Goal: Find specific page/section: Find specific page/section

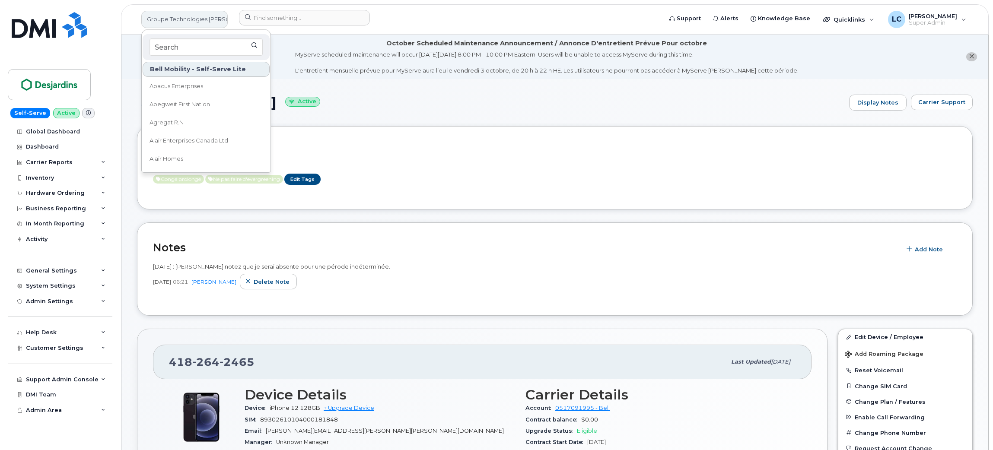
scroll to position [326, 0]
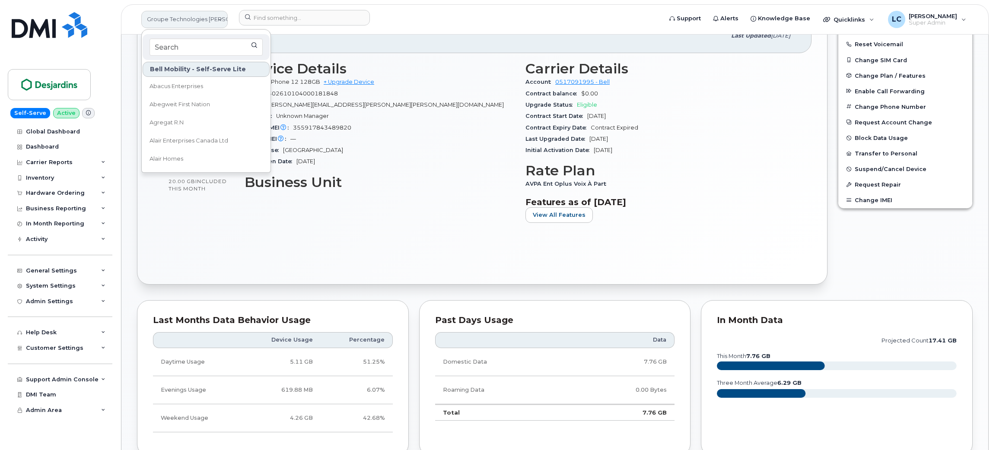
click at [208, 18] on link "Groupe Technologies Desjardins" at bounding box center [184, 19] width 86 height 17
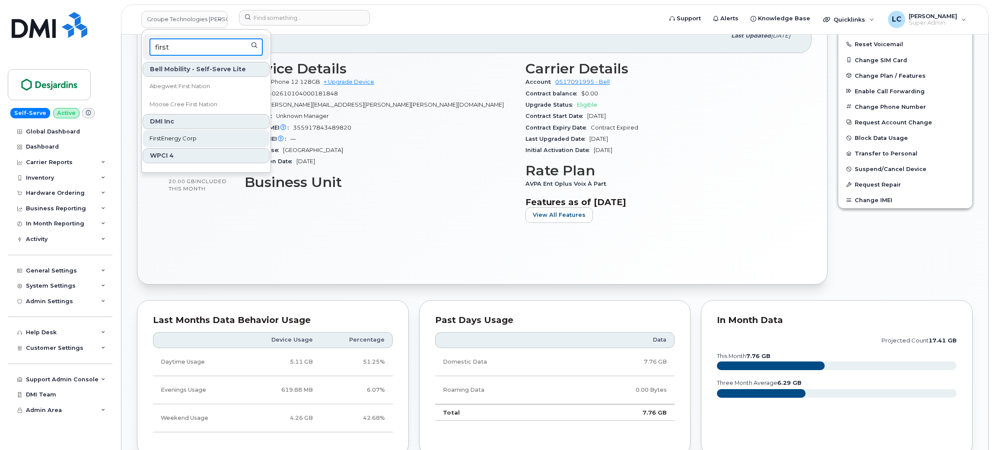
type input "first"
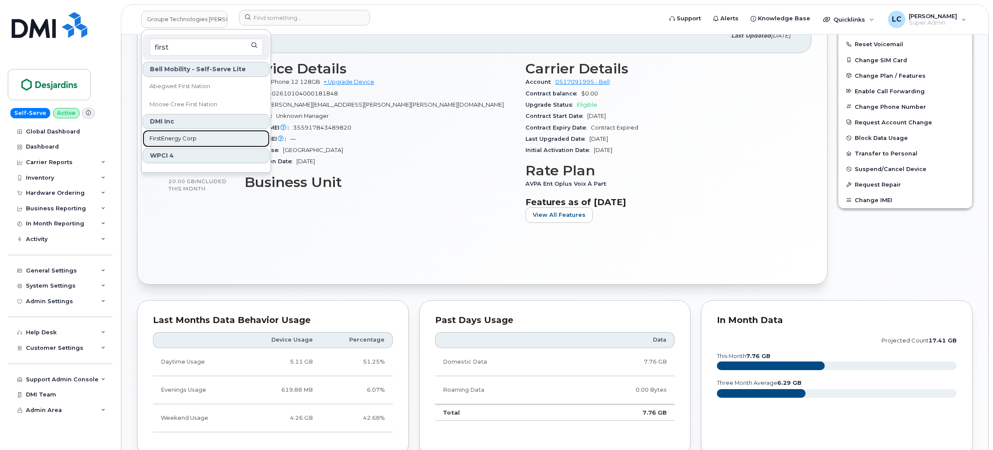
click at [186, 139] on span "FirstEnergy Corp" at bounding box center [172, 138] width 47 height 9
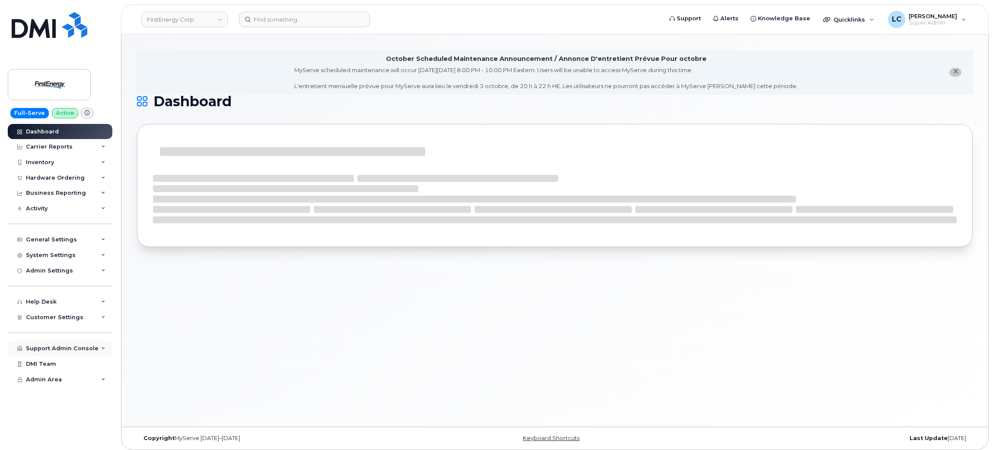
click at [69, 352] on div "Support Admin Console" at bounding box center [62, 348] width 73 height 7
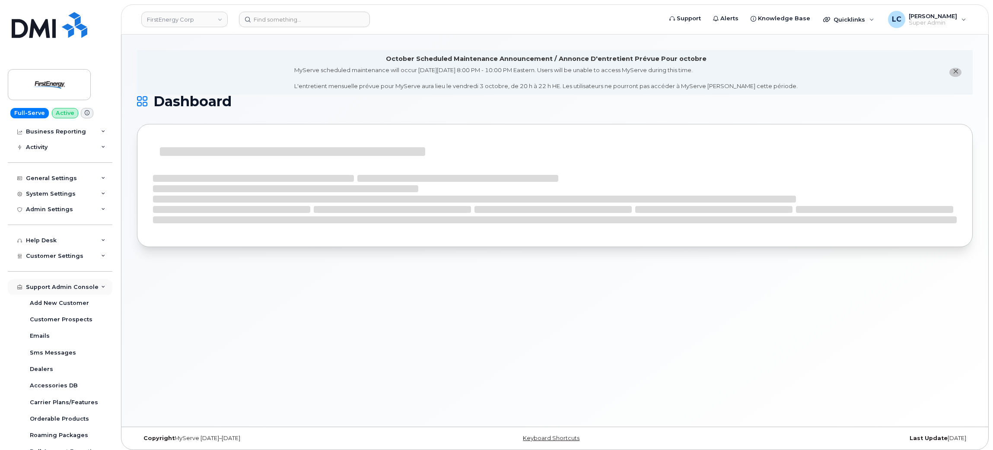
scroll to position [61, 0]
click at [48, 344] on link "Emails" at bounding box center [67, 336] width 89 height 16
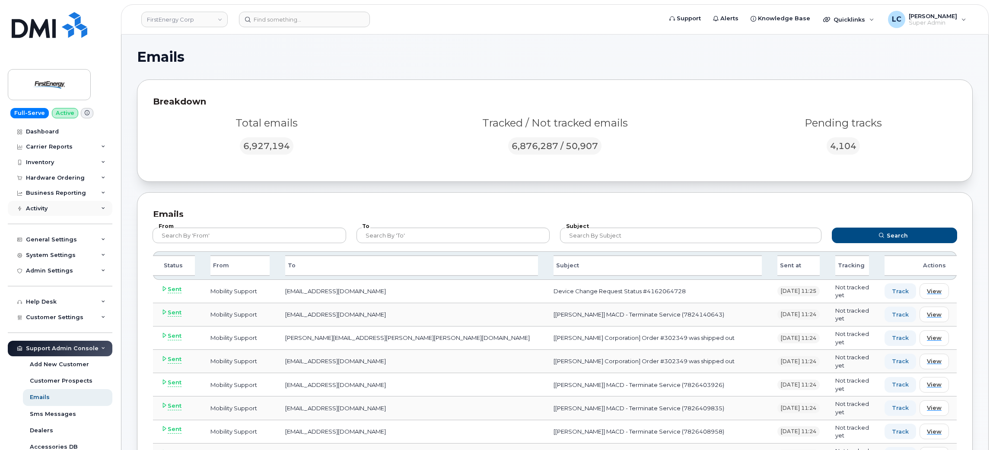
click at [64, 213] on div "Activity" at bounding box center [60, 209] width 105 height 16
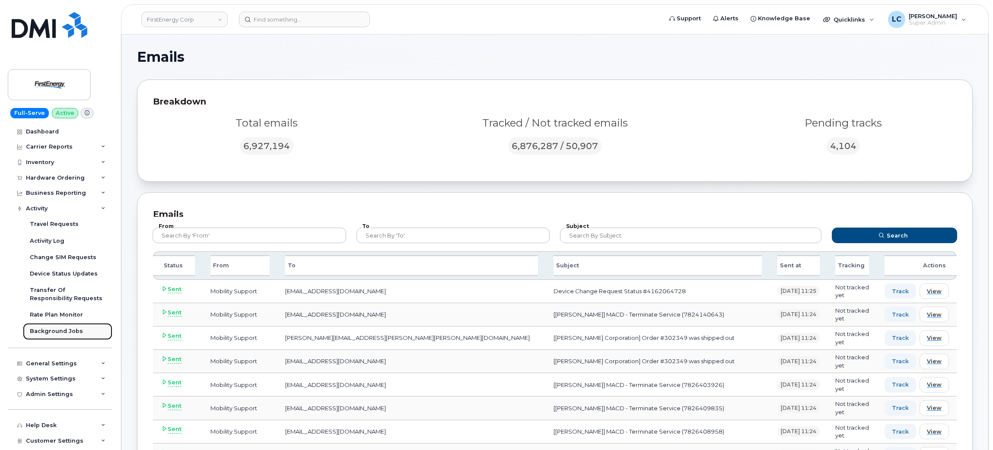
click at [63, 331] on div "Background Jobs" at bounding box center [56, 331] width 53 height 8
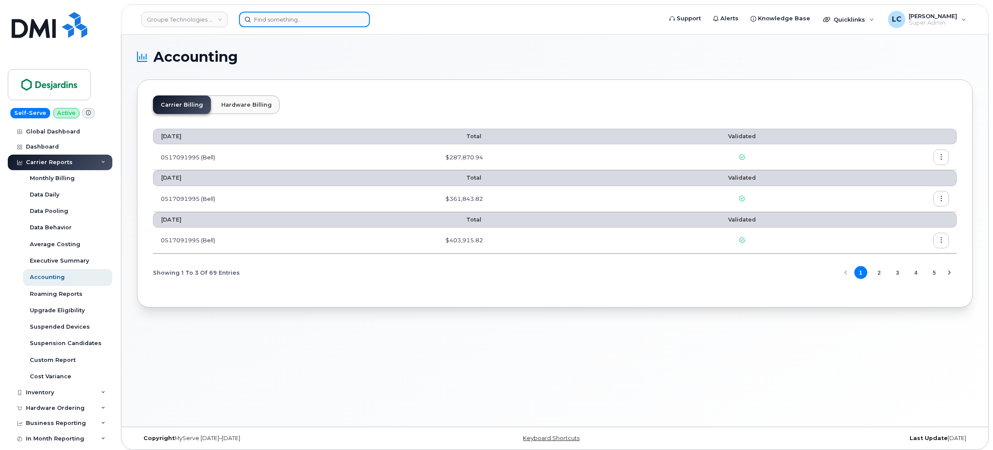
click at [301, 21] on input at bounding box center [304, 20] width 131 height 16
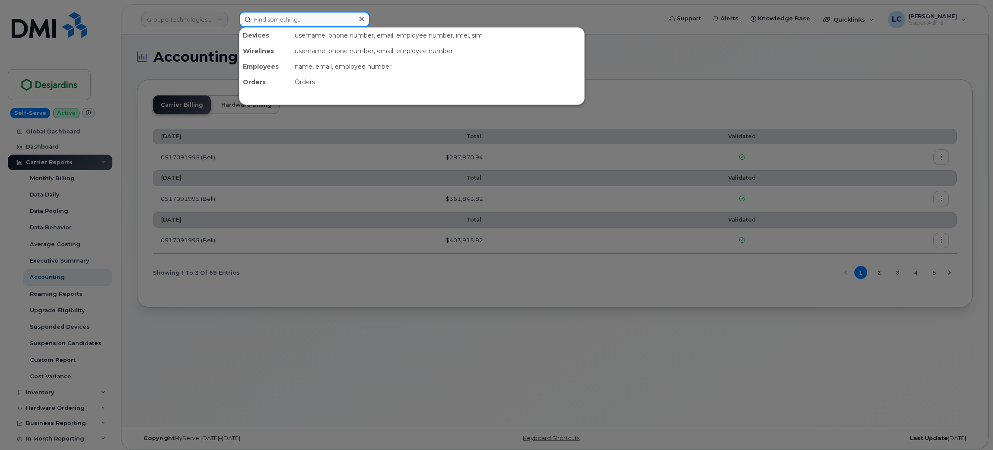
paste input "luke.w.carlesimo@miniusa.com"
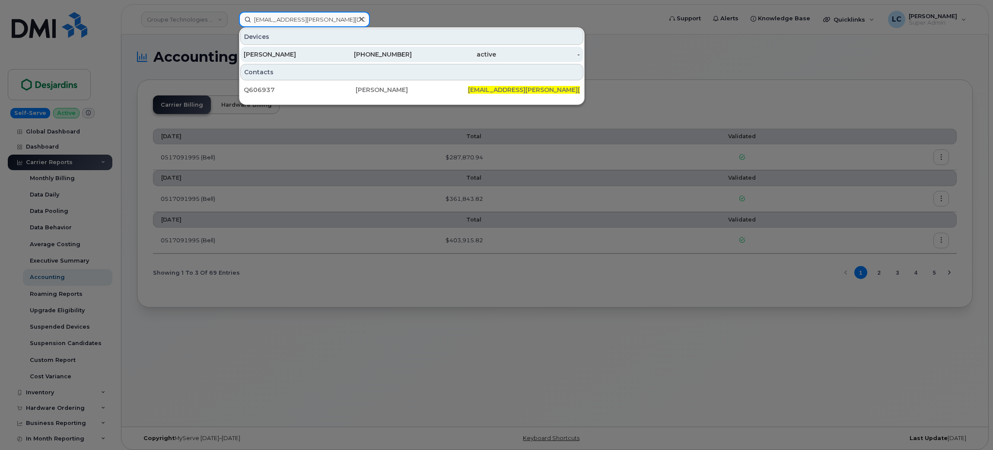
type input "luke.w.carlesimo@miniusa.com"
click at [365, 55] on div "201-905-4231" at bounding box center [370, 54] width 84 height 9
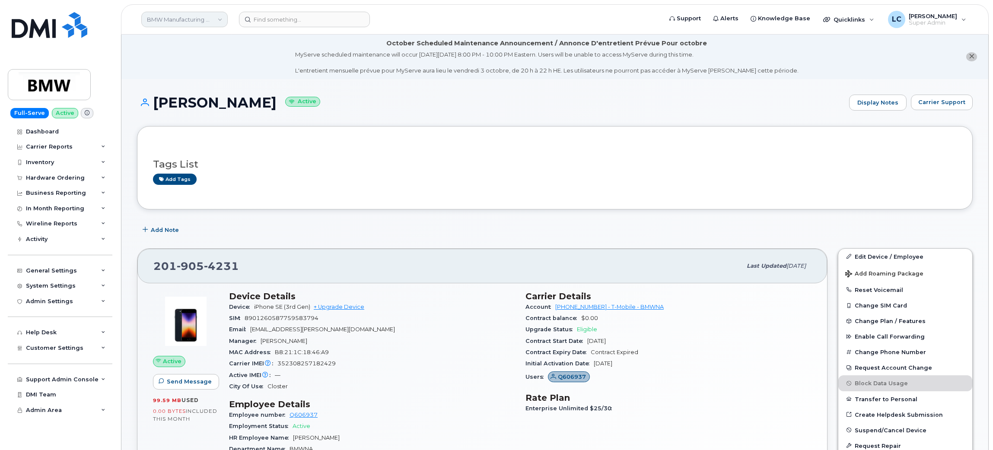
click at [208, 22] on link "BMW Manufacturing Co LLC" at bounding box center [184, 20] width 86 height 16
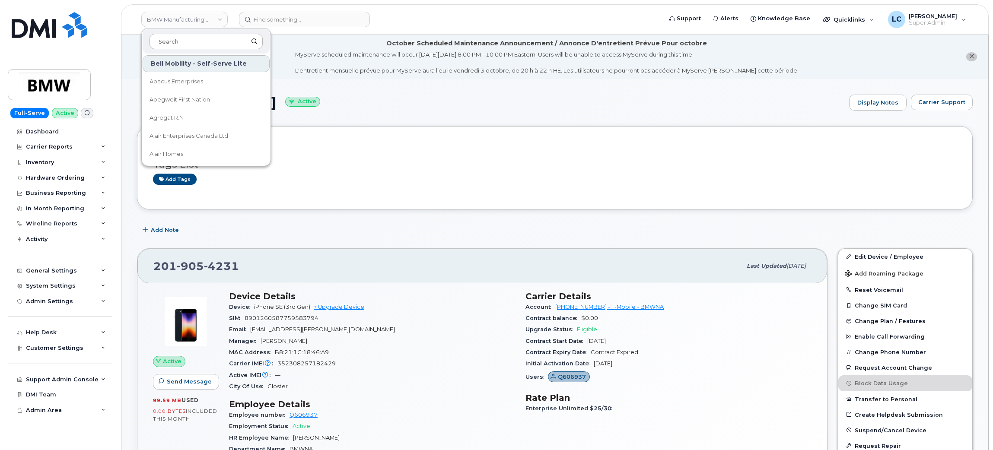
click at [198, 43] on input at bounding box center [205, 42] width 113 height 16
type input "Highways"
click at [229, 83] on span "Highways and Public Works (YTG)" at bounding box center [195, 81] width 92 height 9
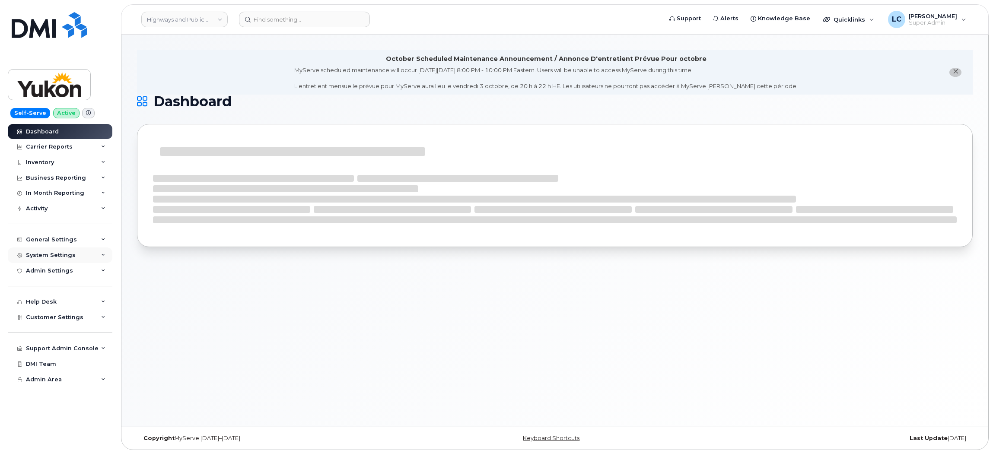
click at [67, 257] on div "System Settings" at bounding box center [51, 255] width 50 height 7
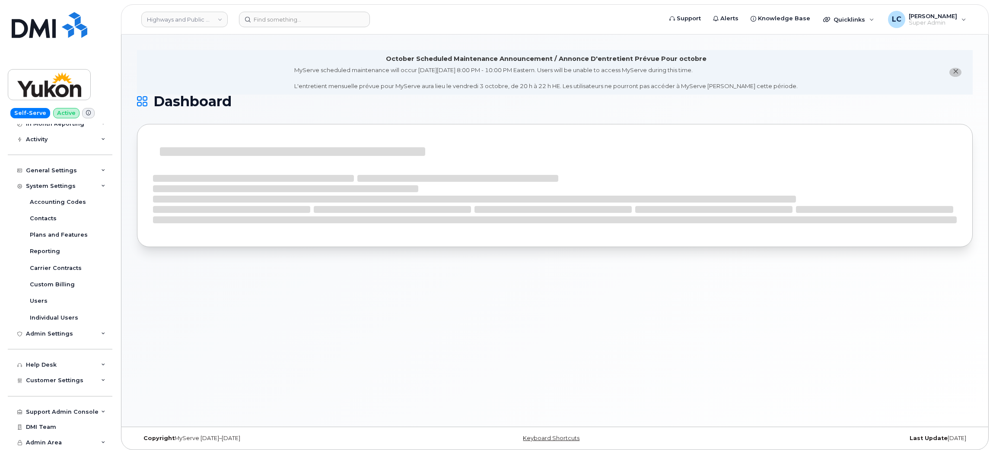
scroll to position [70, 0]
click at [66, 382] on span "Customer Settings" at bounding box center [54, 380] width 57 height 6
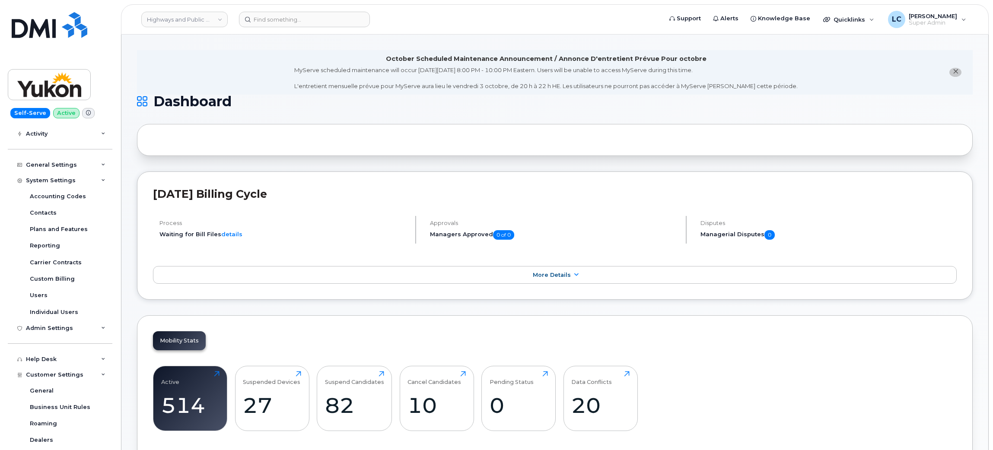
scroll to position [75, 0]
click at [44, 295] on div "Users" at bounding box center [39, 296] width 18 height 8
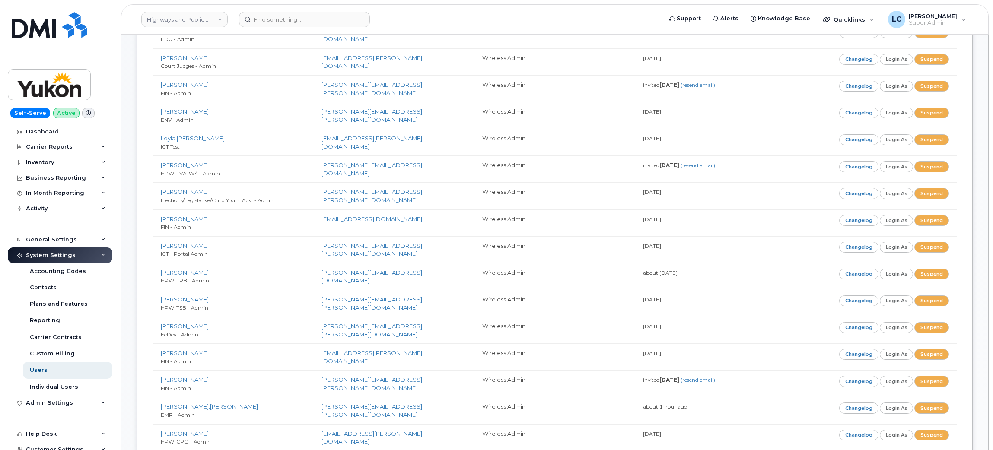
scroll to position [1570, 0]
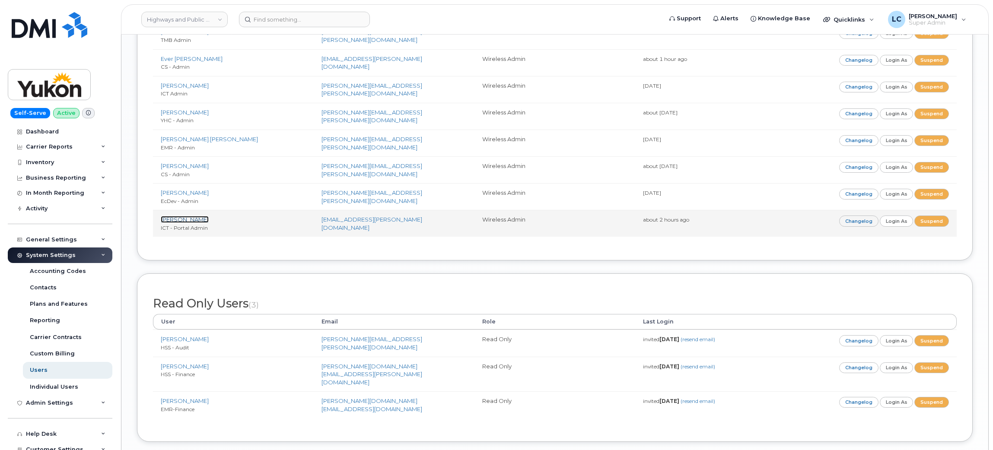
click at [181, 223] on link "[PERSON_NAME]" at bounding box center [185, 219] width 48 height 7
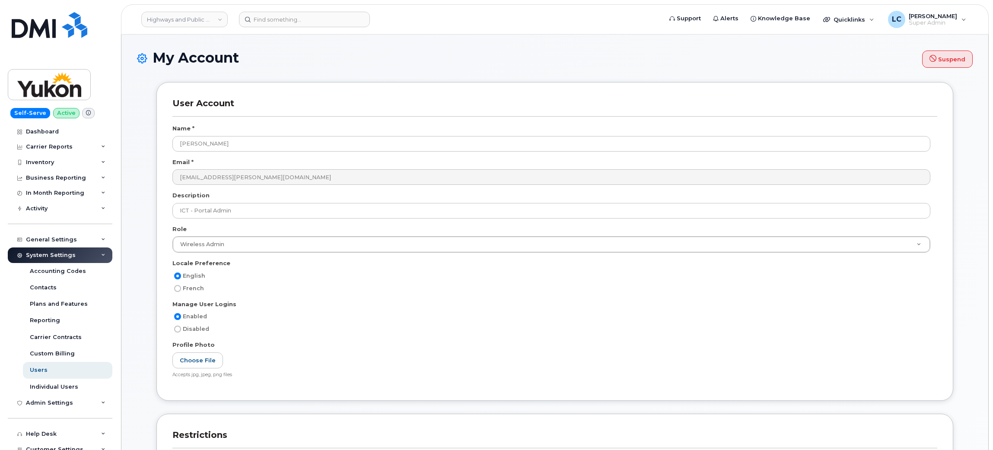
select select
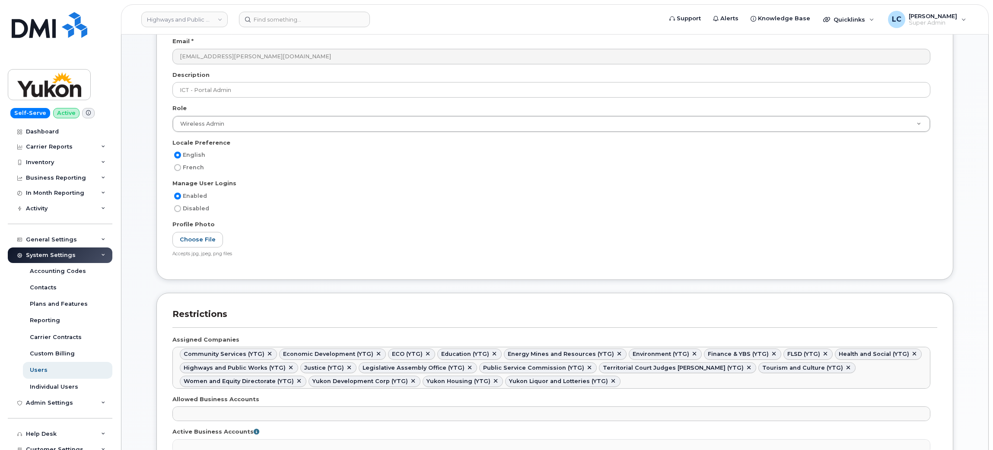
scroll to position [165, 0]
click at [216, 19] on link "Highways and Public Works (YTG)" at bounding box center [184, 20] width 86 height 16
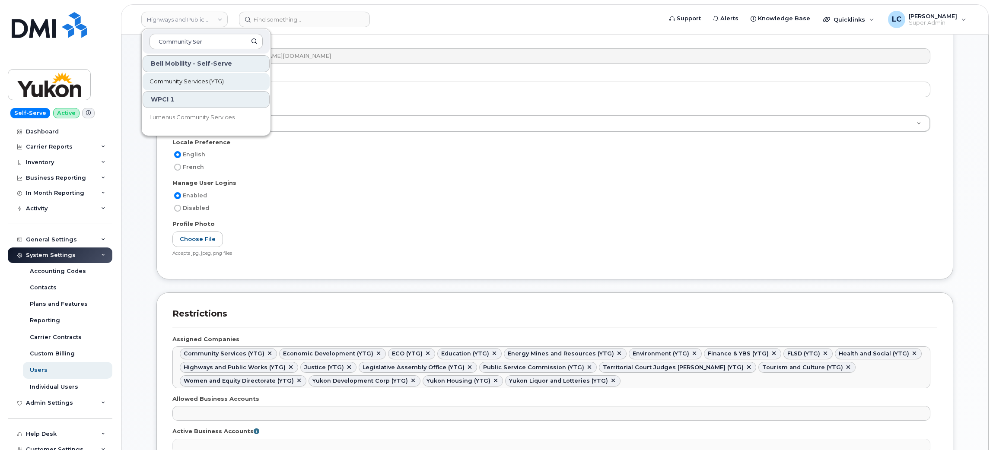
type input "Community Ser"
click at [216, 84] on span "Community Services (YTG)" at bounding box center [186, 81] width 74 height 9
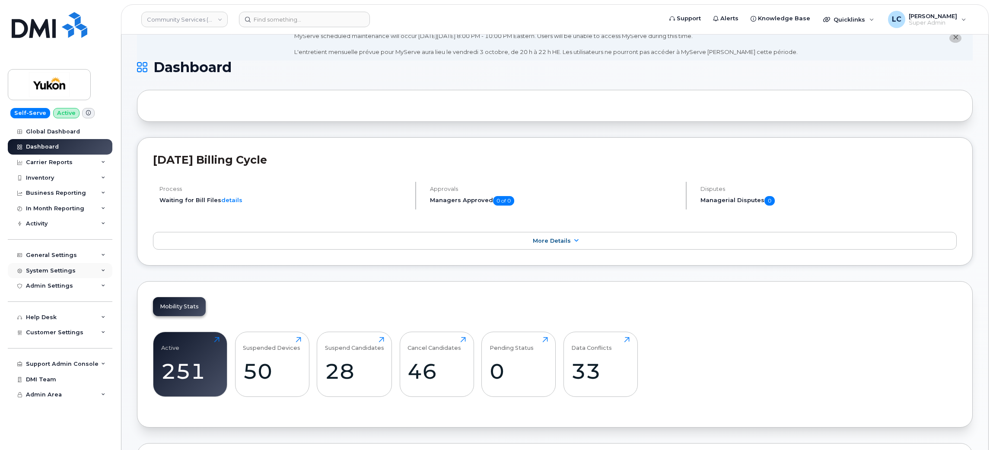
scroll to position [35, 0]
click at [81, 270] on div "System Settings" at bounding box center [60, 271] width 105 height 16
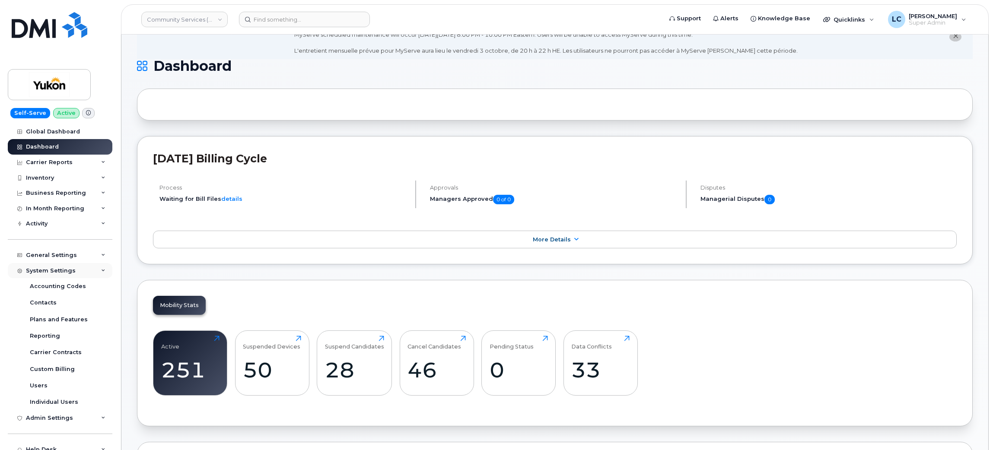
click at [89, 274] on div "System Settings" at bounding box center [60, 271] width 105 height 16
click at [103, 292] on div "Admin Settings" at bounding box center [60, 286] width 105 height 16
click at [63, 320] on div "Integrations" at bounding box center [48, 318] width 37 height 8
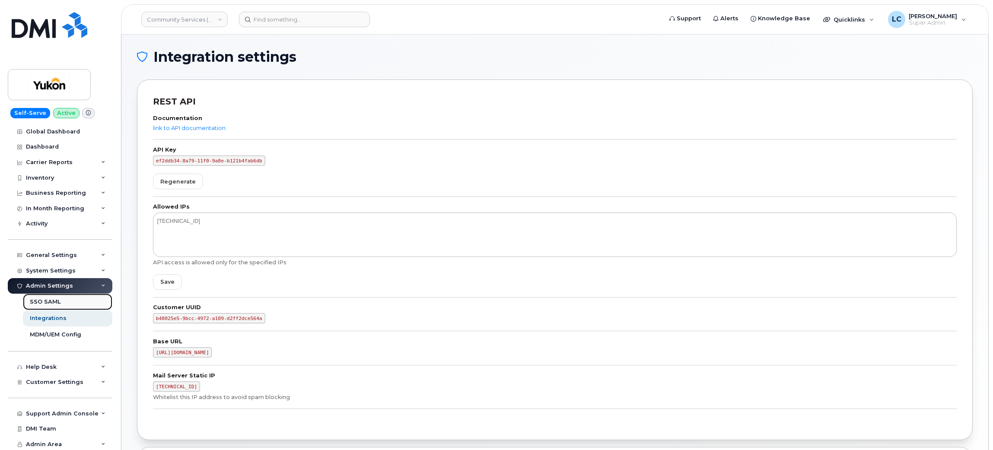
click at [64, 305] on link "SSO SAML" at bounding box center [67, 302] width 89 height 16
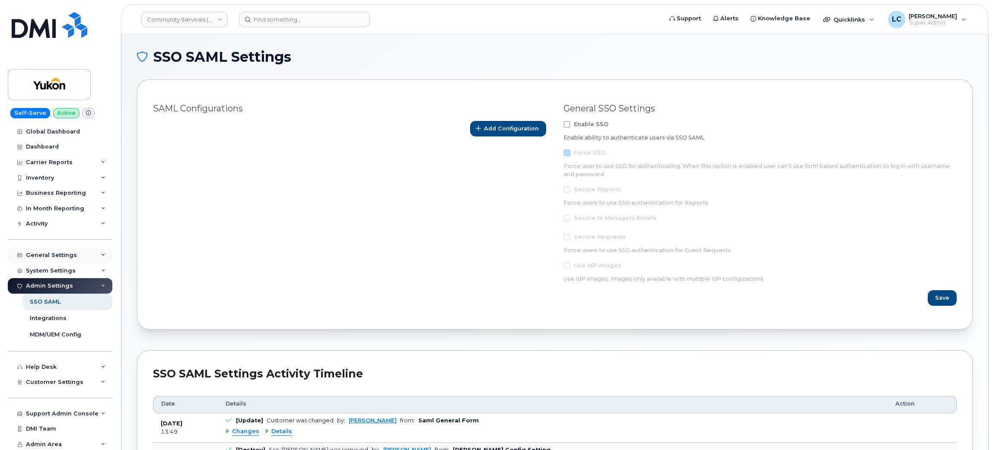
click at [77, 256] on div "General Settings" at bounding box center [60, 256] width 105 height 16
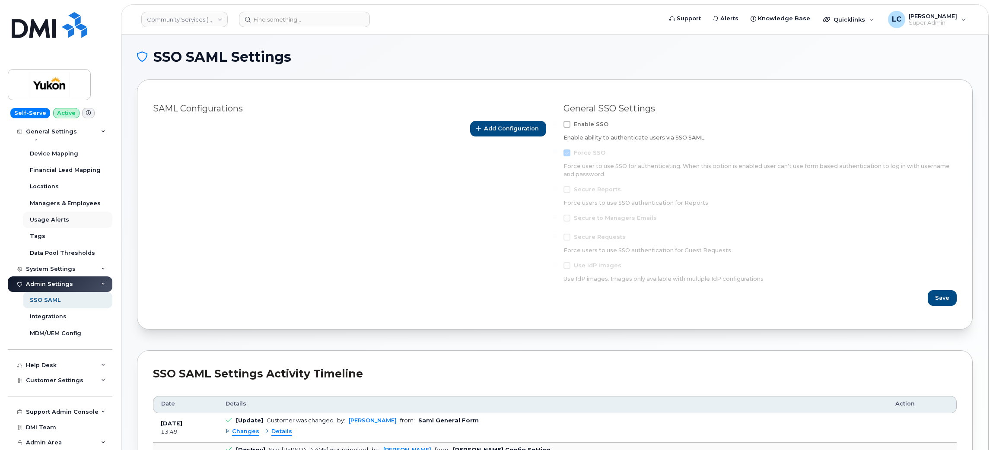
scroll to position [135, 0]
click at [71, 386] on div "Customer Settings" at bounding box center [60, 381] width 105 height 16
click at [84, 270] on div "System Settings" at bounding box center [60, 268] width 105 height 16
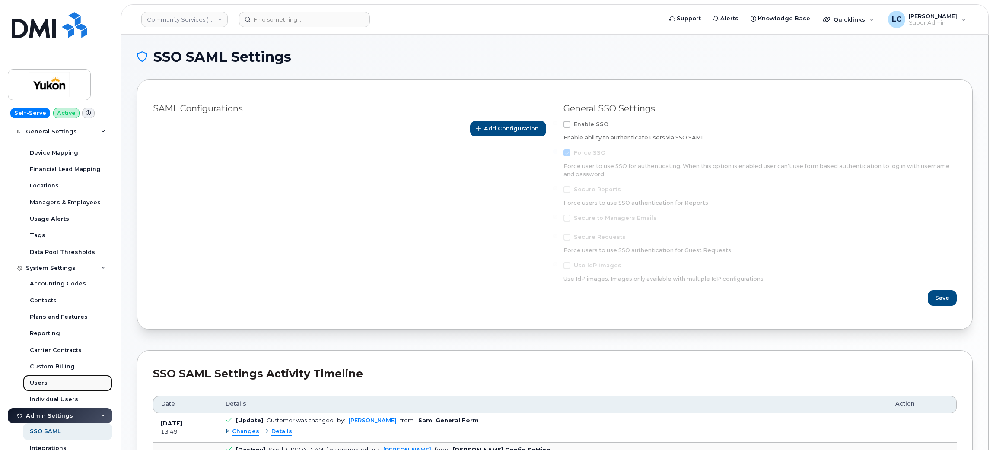
click at [35, 385] on div "Users" at bounding box center [39, 383] width 18 height 8
